Goal: Information Seeking & Learning: Learn about a topic

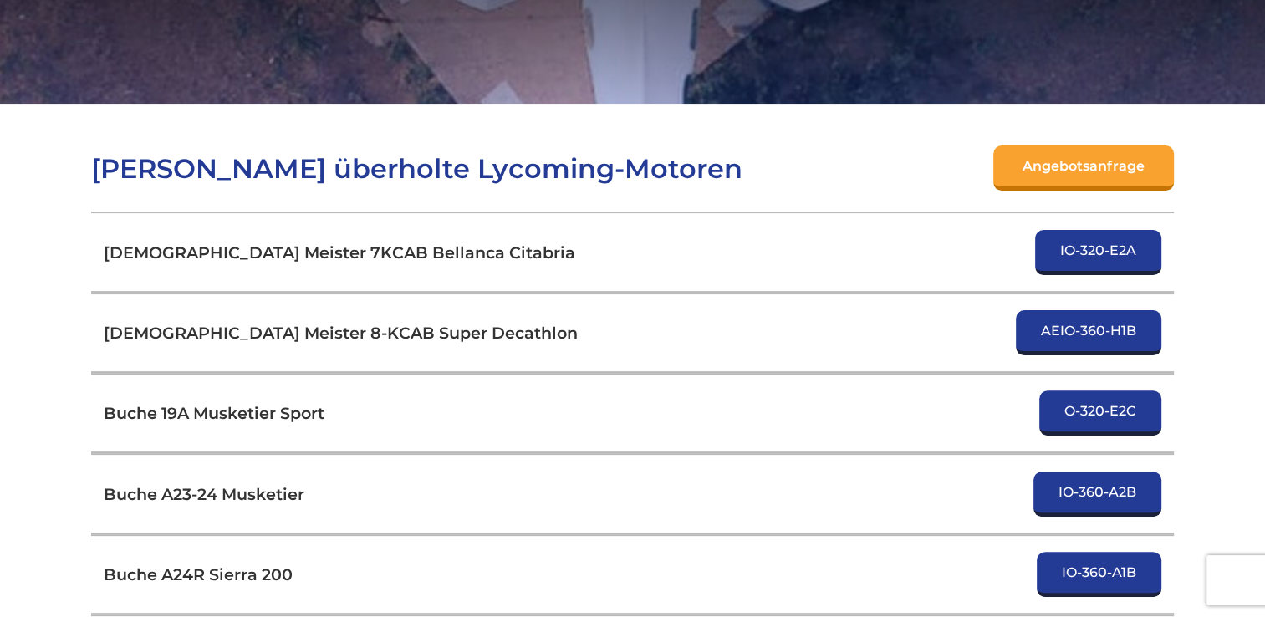
scroll to position [418, 0]
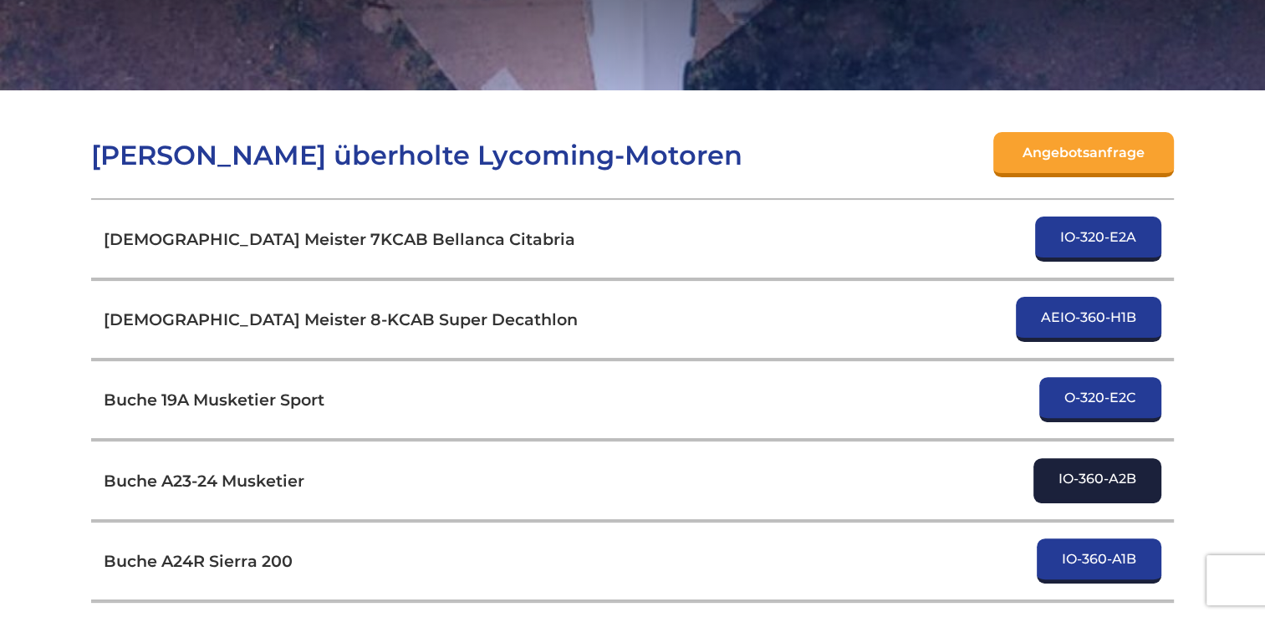
click at [1105, 458] on link "IO-360-A2B" at bounding box center [1097, 480] width 128 height 45
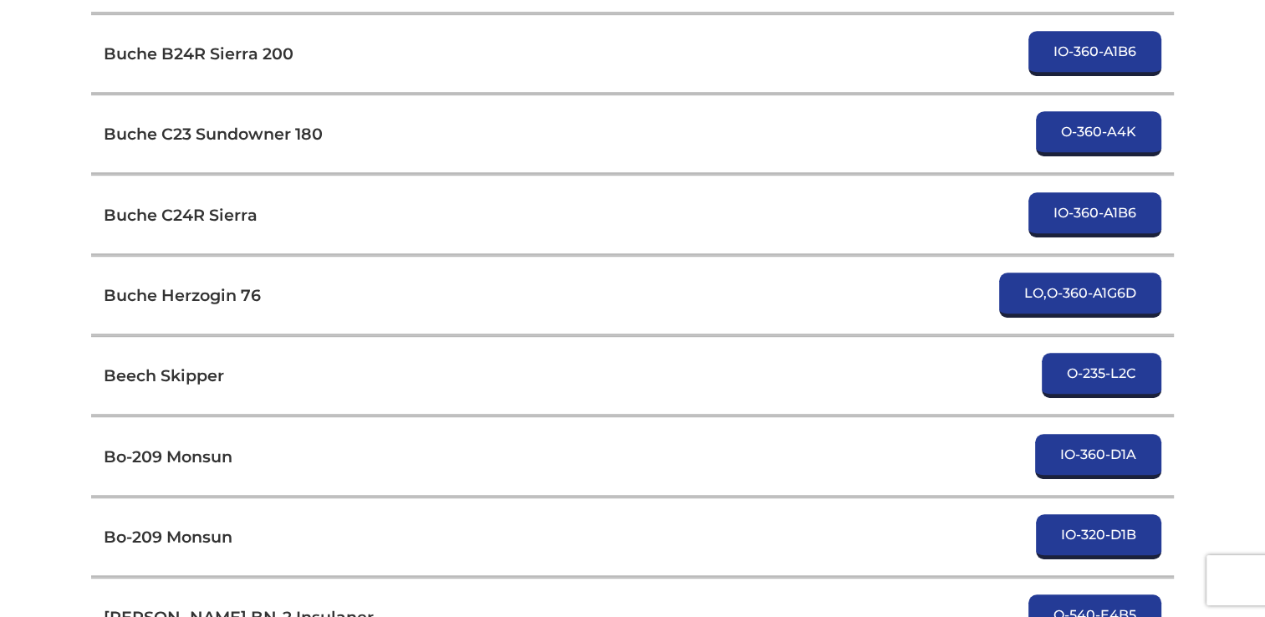
scroll to position [1171, 0]
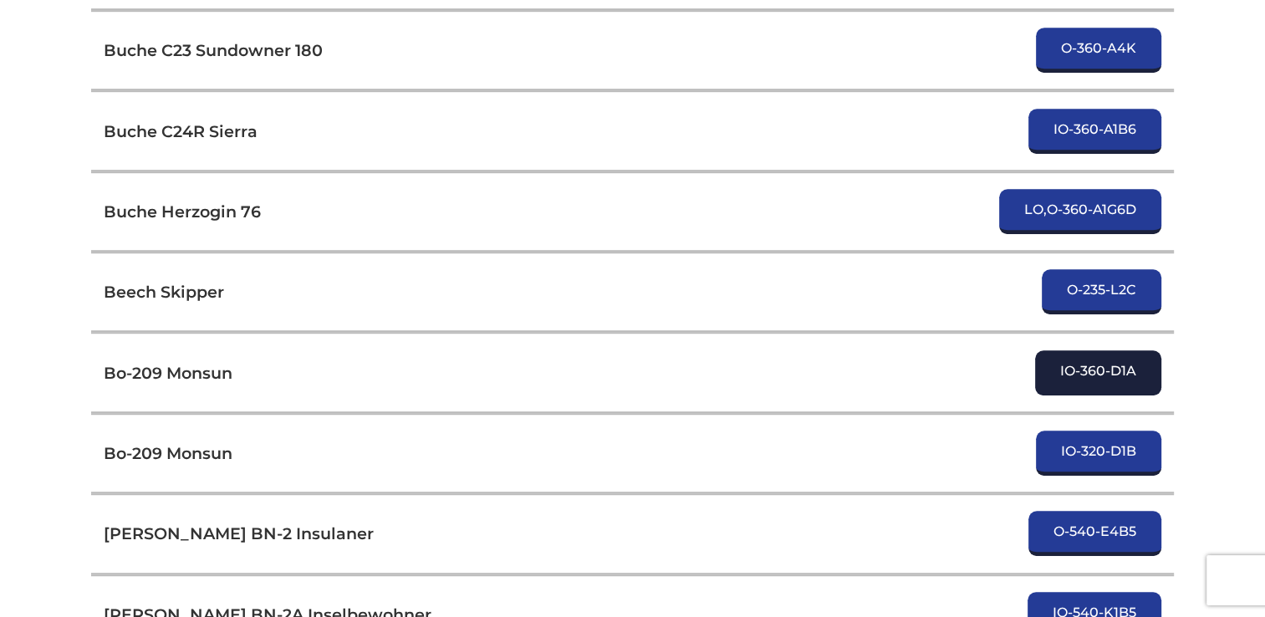
click at [1083, 350] on link "IO-360-D1A" at bounding box center [1098, 372] width 126 height 45
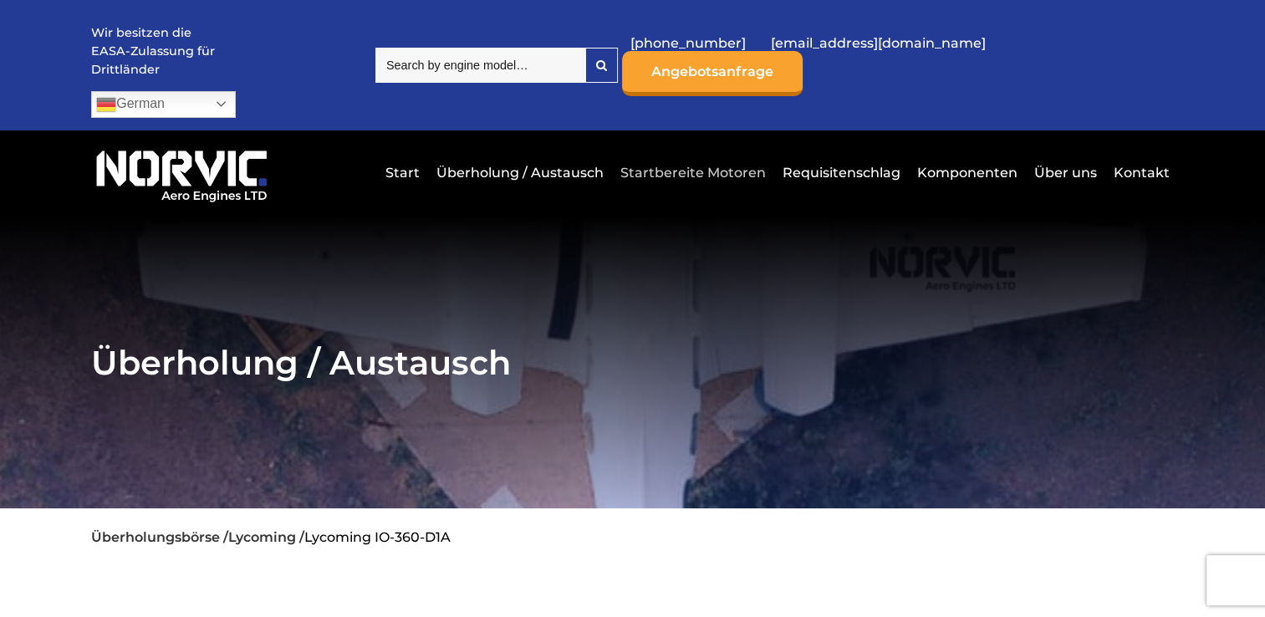
click at [716, 152] on link "Startbereite Motoren" at bounding box center [693, 172] width 154 height 41
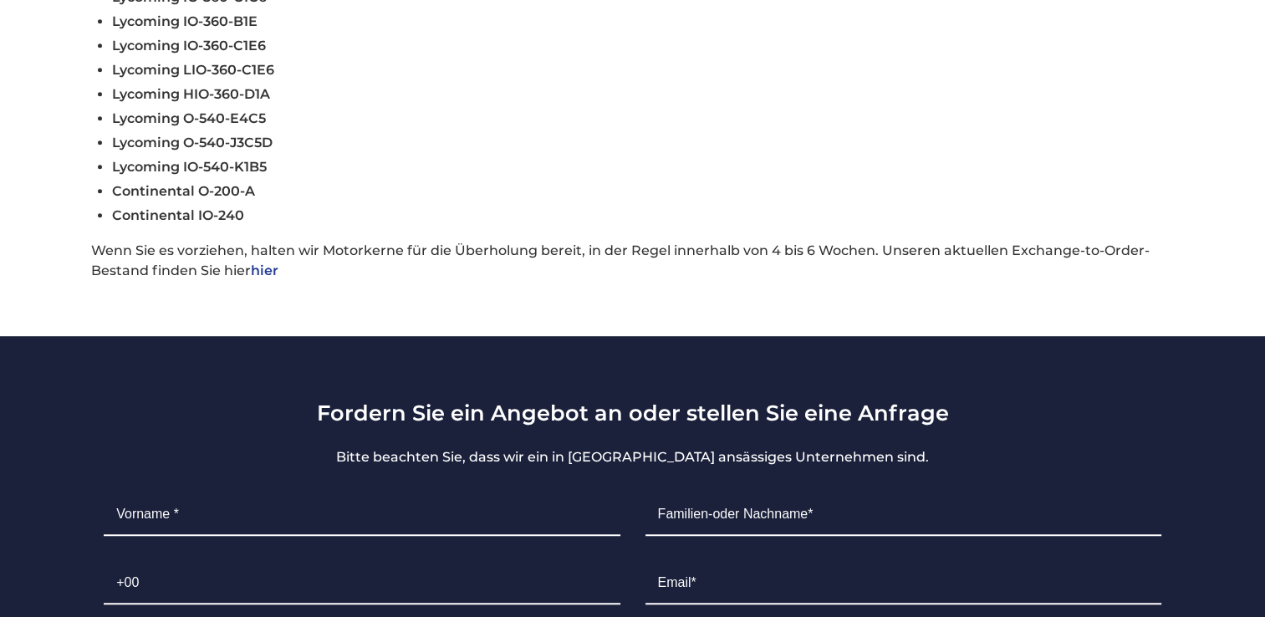
scroll to position [1087, 0]
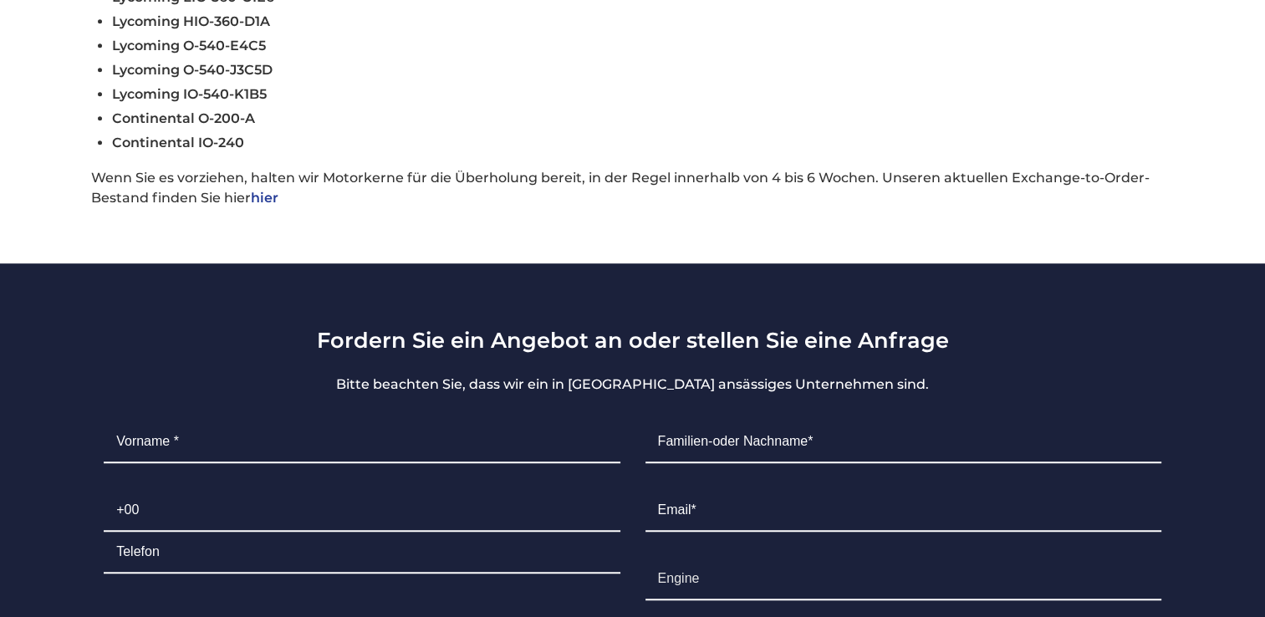
click at [267, 190] on link "hier" at bounding box center [265, 198] width 28 height 16
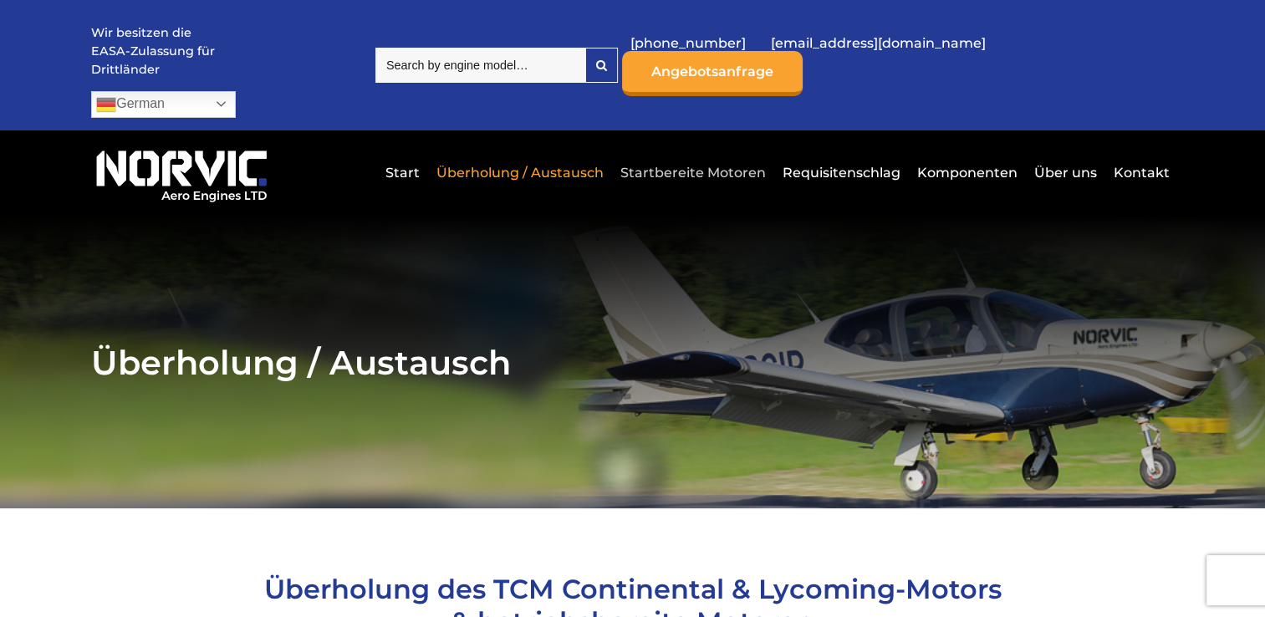
click at [742, 152] on link "Startbereite Motoren" at bounding box center [693, 172] width 154 height 41
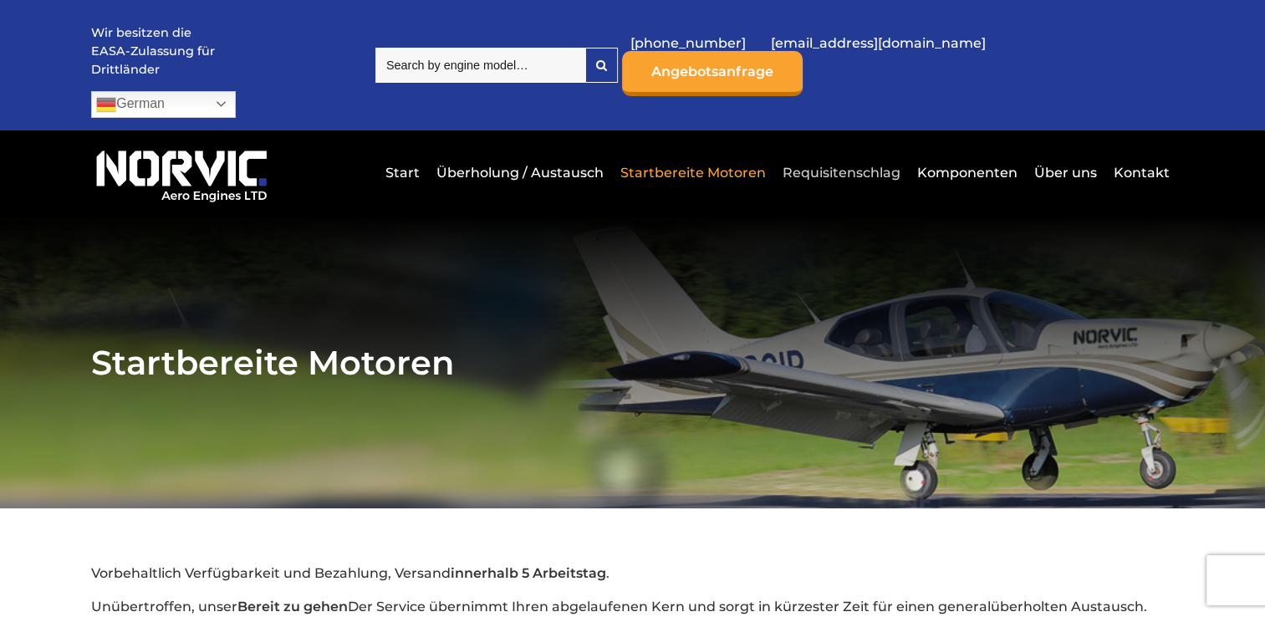
click at [844, 152] on link "Requisitenschlag" at bounding box center [841, 172] width 126 height 41
